Goal: Contribute content

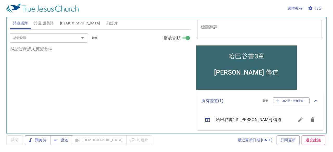
scroll to position [44, 0]
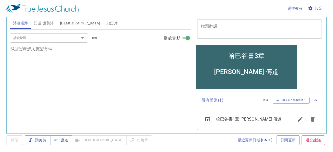
click at [310, 119] on icon "sermon lineup list" at bounding box center [312, 119] width 4 height 5
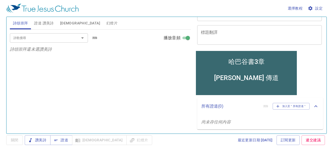
scroll to position [38, 0]
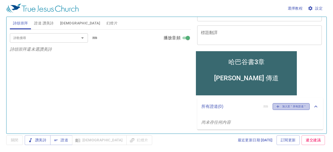
click at [275, 106] on icon "button" at bounding box center [277, 106] width 5 height 5
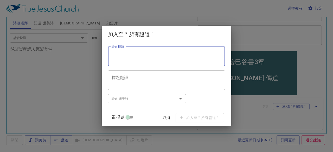
paste textarea "Evening Prayer 晚 [DEMOGRAPHIC_DATA]"
click at [146, 56] on textarea "Evening Prayer 晚 [DEMOGRAPHIC_DATA]" at bounding box center [166, 56] width 110 height 10
type textarea "Evening Prayer 晚 [DEMOGRAPHIC_DATA]"
click at [130, 116] on input "副標題" at bounding box center [127, 118] width 19 height 6
checkbox input "true"
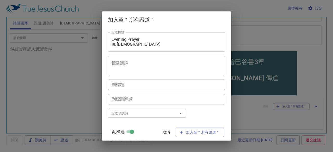
click at [127, 85] on textarea "副標題" at bounding box center [166, 84] width 110 height 5
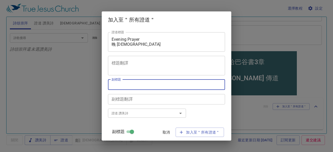
paste textarea "歡迎大家分享喜歡的贊美詩或信仰體驗。"
type textarea "歡迎大家分享喜歡的贊美詩或信仰體驗。"
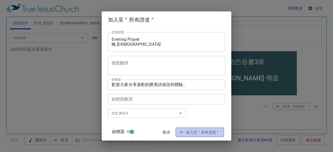
click at [188, 135] on span "加入至＂所有證道＂" at bounding box center [200, 132] width 40 height 6
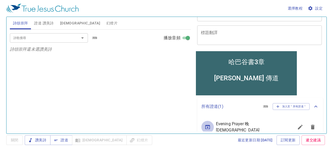
click at [207, 128] on icon "sermon lineup list" at bounding box center [207, 127] width 6 height 6
type textarea "Evening Prayer 晚 [DEMOGRAPHIC_DATA]"
type textarea "歡迎大家分享喜歡的贊美詩或信仰體驗。"
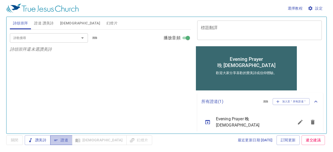
click at [64, 140] on span "證道" at bounding box center [61, 140] width 14 height 6
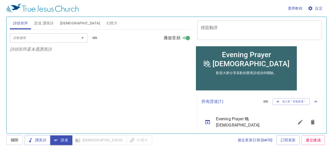
click at [321, 9] on span "設定" at bounding box center [315, 8] width 14 height 6
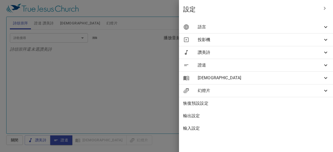
click at [324, 64] on icon at bounding box center [325, 65] width 6 height 6
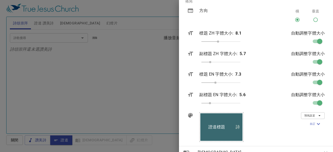
scroll to position [78, 0]
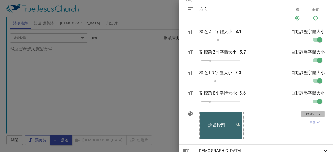
click at [317, 114] on icon "button" at bounding box center [319, 114] width 5 height 5
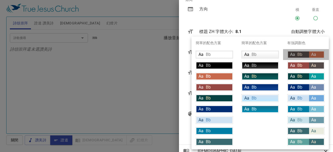
click at [303, 55] on div "Aa Bb" at bounding box center [298, 54] width 21 height 6
type input "#534948"
type input "#fce5cd"
type input "#c7694c"
type input "#ffffff"
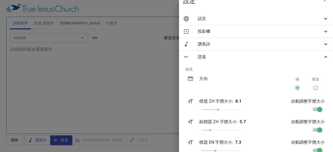
scroll to position [0, 0]
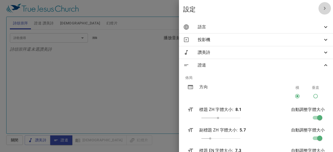
click at [321, 7] on icon "button" at bounding box center [324, 8] width 6 height 6
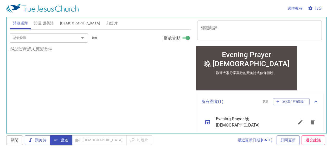
click at [46, 22] on span "證道 讚美詩" at bounding box center [43, 23] width 19 height 6
click at [57, 36] on input "詩歌搜尋" at bounding box center [40, 38] width 59 height 6
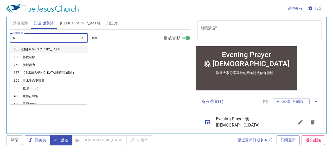
type input "500"
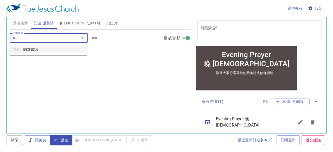
click at [43, 49] on li "500、靈裡的默契" at bounding box center [49, 49] width 78 height 8
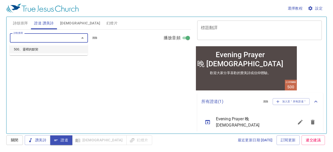
select select "1"
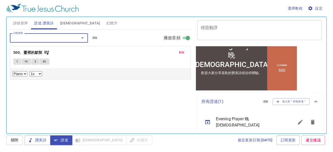
click at [65, 138] on span "證道" at bounding box center [61, 140] width 14 height 6
click at [66, 24] on span "[DEMOGRAPHIC_DATA]" at bounding box center [80, 23] width 40 height 6
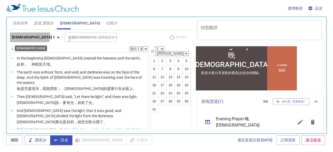
click at [55, 36] on icon "button" at bounding box center [58, 37] width 6 height 6
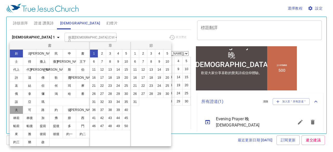
click at [16, 111] on button "太" at bounding box center [17, 110] width 14 height 8
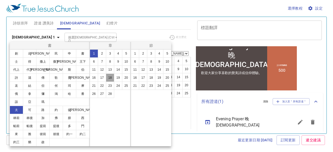
click at [110, 78] on button "18" at bounding box center [110, 78] width 8 height 8
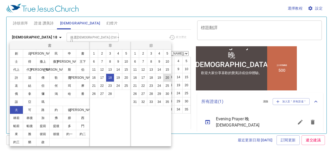
click at [164, 78] on button "20" at bounding box center [167, 78] width 8 height 8
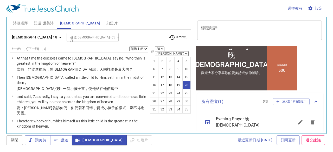
scroll to position [406, 0]
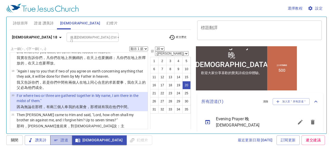
click at [66, 139] on span "證道" at bounding box center [61, 140] width 14 height 6
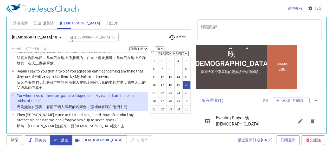
scroll to position [39, 0]
click at [43, 24] on span "證道 讚美詩" at bounding box center [43, 23] width 19 height 6
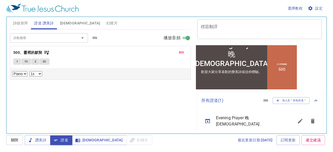
click at [65, 24] on span "[DEMOGRAPHIC_DATA]" at bounding box center [80, 23] width 40 height 6
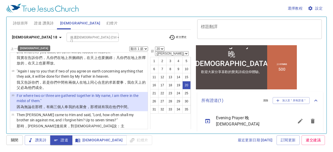
click at [57, 38] on icon "button" at bounding box center [60, 37] width 6 height 6
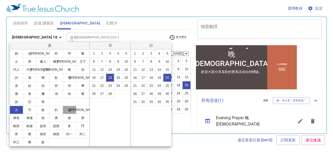
click at [69, 110] on button "徒" at bounding box center [70, 110] width 14 height 8
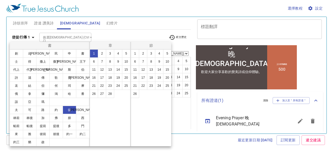
scroll to position [0, 0]
click at [100, 54] on button "2" at bounding box center [102, 53] width 8 height 8
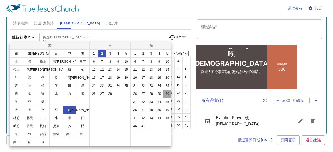
click at [168, 97] on button "30" at bounding box center [167, 94] width 8 height 8
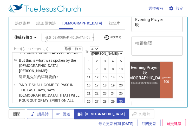
scroll to position [1056, 0]
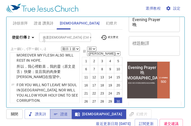
click at [66, 112] on span "證道" at bounding box center [61, 114] width 14 height 6
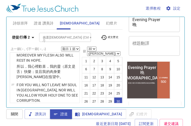
click at [44, 24] on span "證道 讚美詩" at bounding box center [43, 23] width 19 height 6
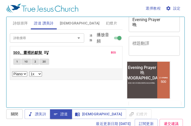
click at [38, 52] on b "500、靈裡的默契" at bounding box center [27, 52] width 29 height 6
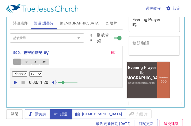
click at [17, 59] on span "1" at bounding box center [17, 61] width 2 height 5
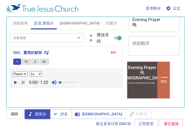
click at [62, 82] on span at bounding box center [60, 82] width 3 height 3
click at [15, 82] on icon "button" at bounding box center [15, 83] width 3 height 4
click at [15, 82] on icon "button" at bounding box center [15, 82] width 6 height 6
click at [15, 82] on icon "button" at bounding box center [15, 83] width 3 height 4
click at [28, 61] on button "1C" at bounding box center [26, 61] width 10 height 6
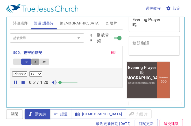
click at [35, 62] on span "2" at bounding box center [36, 61] width 2 height 5
drag, startPoint x: 44, startPoint y: 60, endPoint x: 51, endPoint y: 50, distance: 12.6
click at [51, 50] on div "刪除 500、靈裡的默契 1 1C 2 2C Piano 0.6x 0.7x 0.8x 0.9x 1x 1.1x 1.2x 1.3x 1.4x 1.5x 1.…" at bounding box center [66, 66] width 113 height 41
click at [41, 61] on button "2C" at bounding box center [44, 61] width 10 height 6
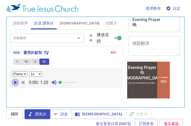
click at [15, 82] on icon "button" at bounding box center [15, 83] width 3 height 4
click at [16, 60] on button "1" at bounding box center [17, 61] width 8 height 6
click at [63, 22] on span "[DEMOGRAPHIC_DATA]" at bounding box center [80, 23] width 40 height 6
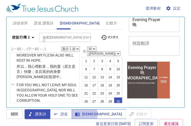
click at [84, 114] on span "[DEMOGRAPHIC_DATA]" at bounding box center [99, 114] width 46 height 6
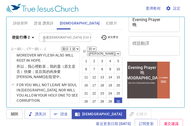
click at [113, 36] on span "經文歷史" at bounding box center [110, 37] width 18 height 6
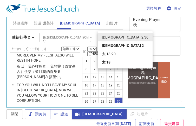
click at [106, 54] on li "太 18:20" at bounding box center [125, 54] width 55 height 8
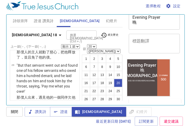
scroll to position [775, 0]
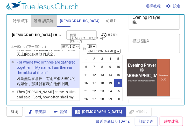
click at [38, 20] on span "證道 讚美詩" at bounding box center [43, 21] width 19 height 6
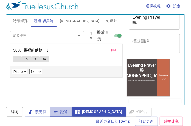
click at [63, 111] on span "證道" at bounding box center [61, 111] width 14 height 6
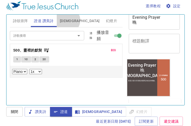
click at [68, 20] on button "[DEMOGRAPHIC_DATA]" at bounding box center [80, 21] width 46 height 12
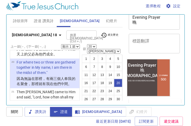
click at [111, 35] on span "經文歷史" at bounding box center [110, 35] width 18 height 6
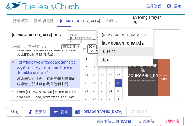
click at [110, 36] on li "[DEMOGRAPHIC_DATA] 2:30" at bounding box center [125, 35] width 55 height 8
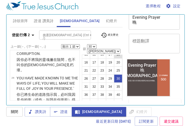
scroll to position [46, 0]
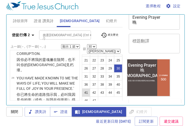
click at [87, 88] on button "41" at bounding box center [86, 92] width 8 height 8
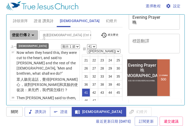
click at [33, 35] on icon "button" at bounding box center [33, 35] width 3 height 1
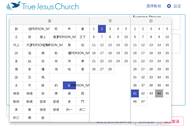
click at [156, 93] on button "44" at bounding box center [159, 93] width 8 height 8
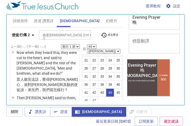
scroll to position [1632, 0]
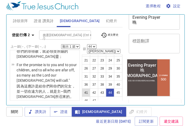
click at [87, 88] on button "41" at bounding box center [86, 92] width 8 height 8
select select "41"
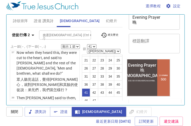
click at [78, 46] on select "顯示 1 節 顯示 2 節 顯示 3 節 顯示 4 節 顯示 5 節" at bounding box center [70, 46] width 19 height 5
select select "3"
click at [61, 44] on select "顯示 1 節 顯示 2 節 顯示 3 節 顯示 4 節 顯示 5 節" at bounding box center [70, 46] width 19 height 5
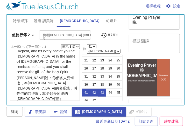
scroll to position [1616, 0]
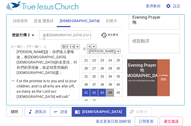
click at [113, 90] on button "44" at bounding box center [110, 92] width 8 height 8
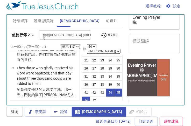
scroll to position [1710, 0]
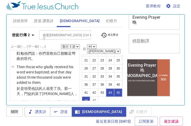
click at [90, 96] on button "46" at bounding box center [86, 100] width 8 height 8
select select "46"
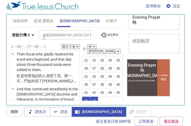
scroll to position [1730, 0]
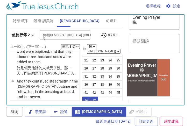
drag, startPoint x: 45, startPoint y: 111, endPoint x: 56, endPoint y: 77, distance: 36.5
click at [56, 77] on div "選擇教程 設定 詩頌崇拜 證道 讚美詩 聖經 幻燈片 詩歌搜尋 詩歌搜尋 清除 播放音頻 詩頌崇拜還未選讚美詩 詩歌搜尋 詩歌搜尋 清除 播放音頻 刪除 50…" at bounding box center [95, 61] width 191 height 126
click at [67, 111] on span "證道" at bounding box center [61, 111] width 14 height 6
